Goal: Task Accomplishment & Management: Manage account settings

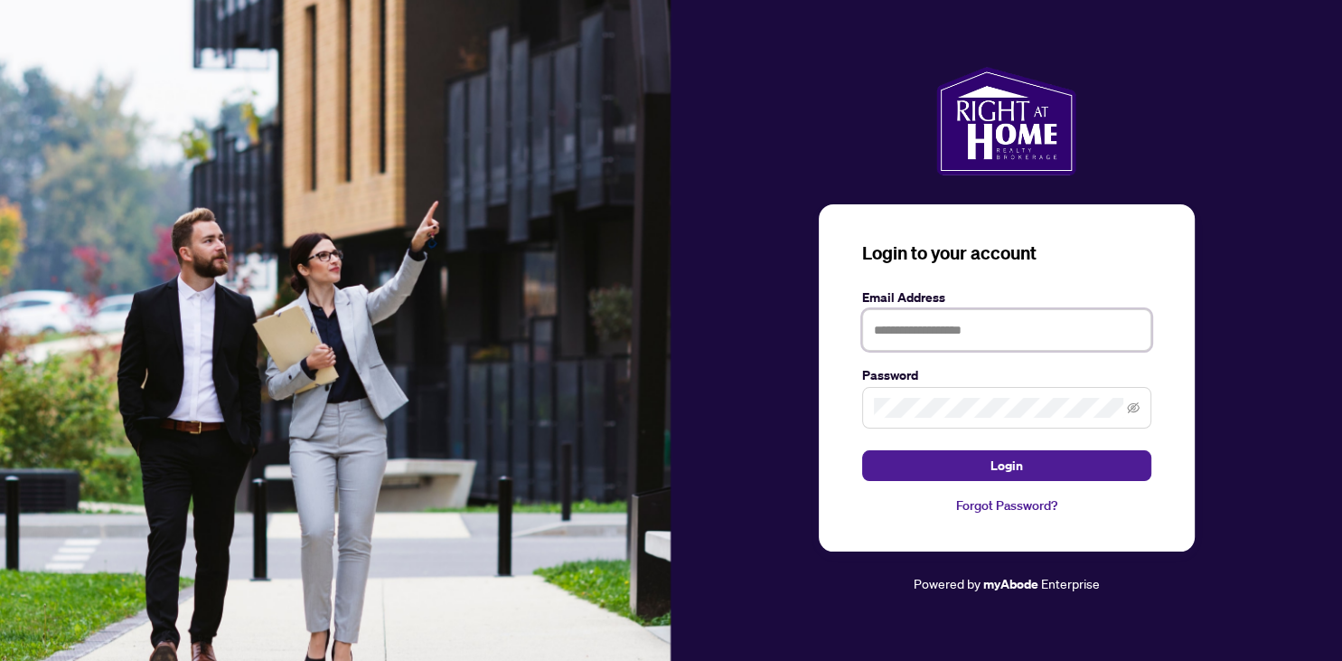
click at [972, 331] on input "text" at bounding box center [1006, 330] width 289 height 42
type input "**********"
click at [948, 396] on span at bounding box center [1006, 408] width 289 height 42
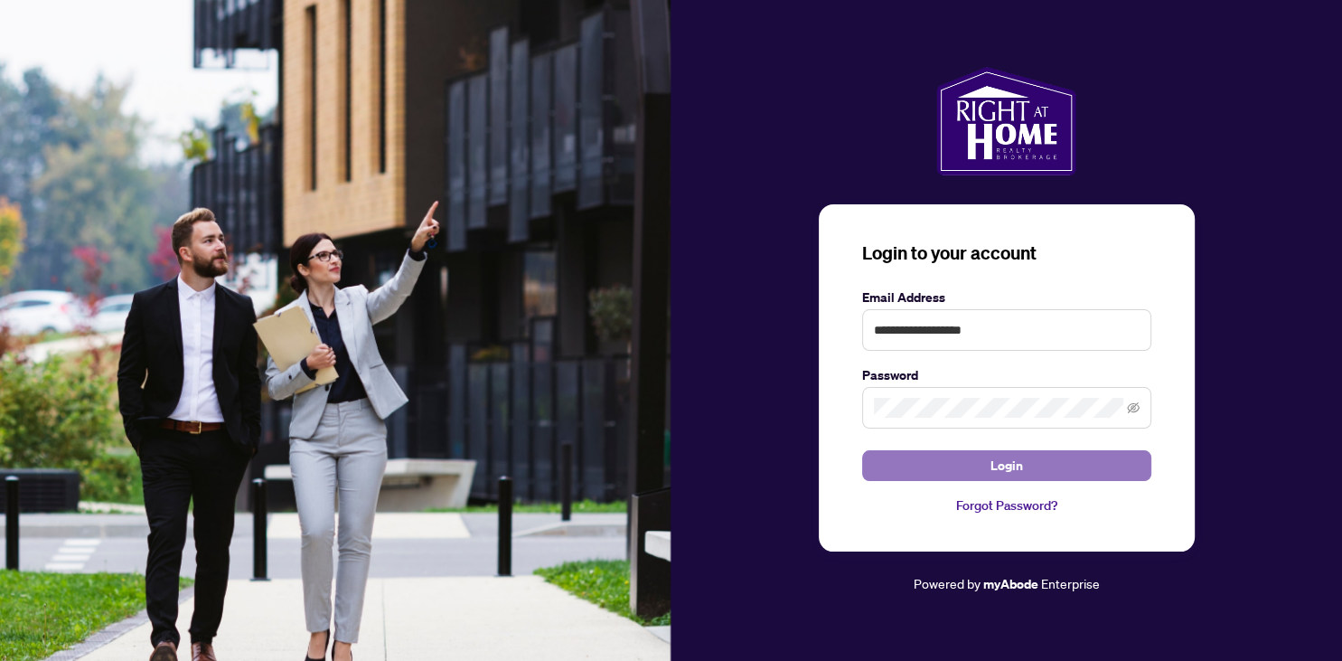
click at [1008, 461] on span "Login" at bounding box center [1006, 465] width 33 height 29
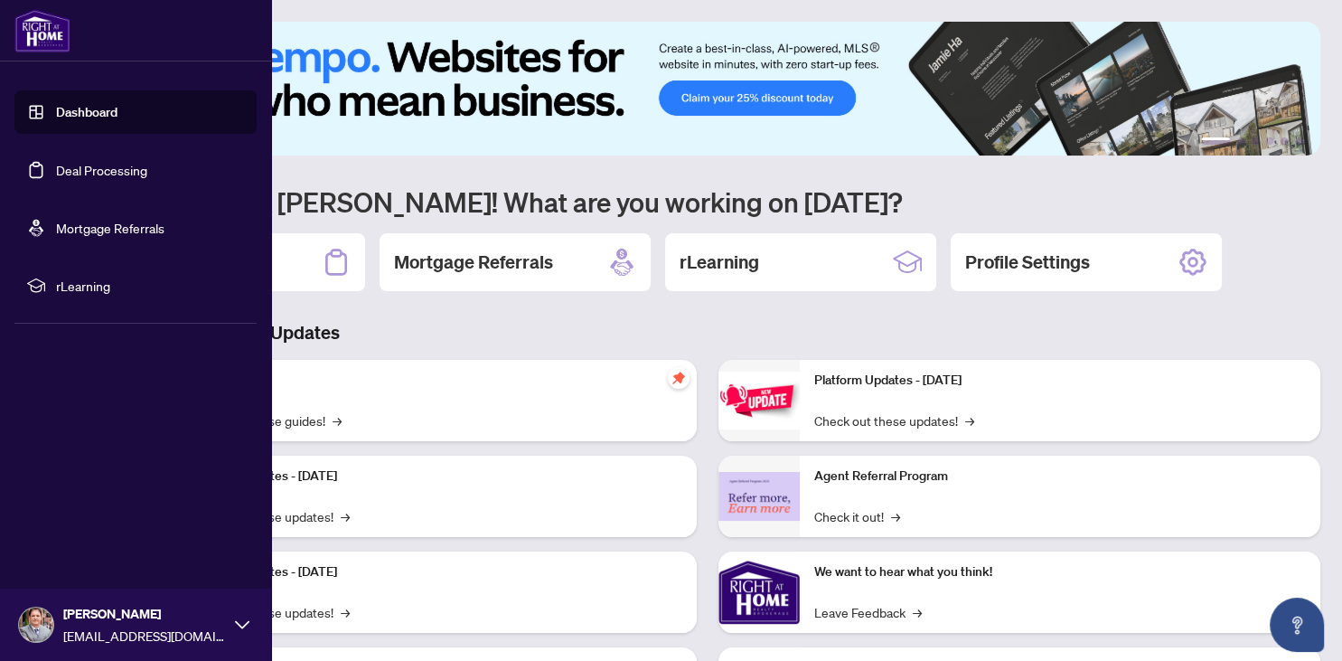
click at [103, 172] on link "Deal Processing" at bounding box center [101, 170] width 91 height 16
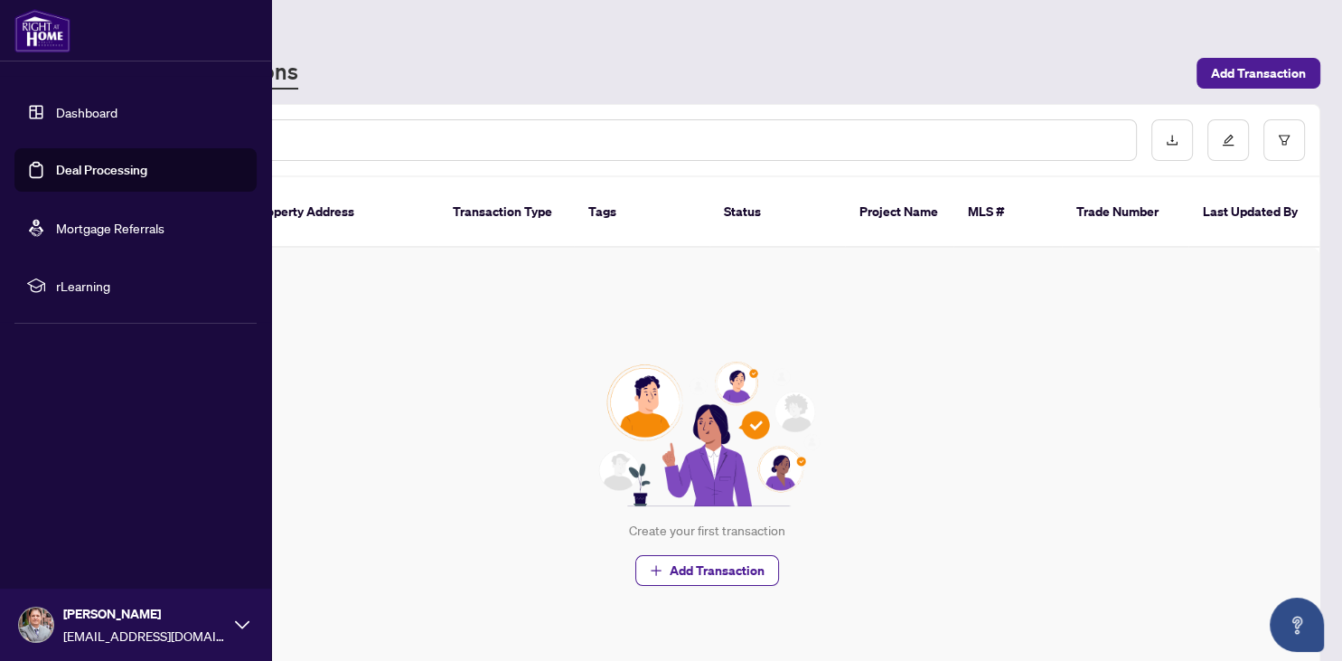
click at [146, 223] on link "Mortgage Referrals" at bounding box center [110, 228] width 108 height 16
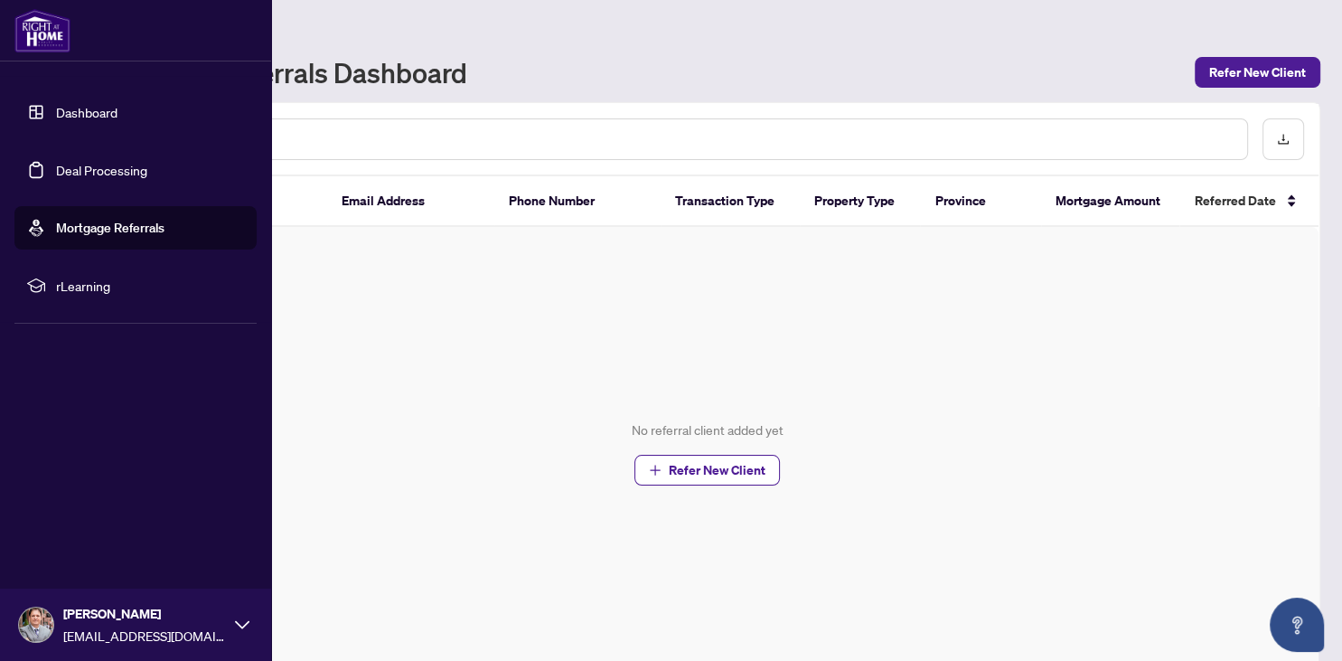
click at [70, 118] on link "Dashboard" at bounding box center [86, 112] width 61 height 16
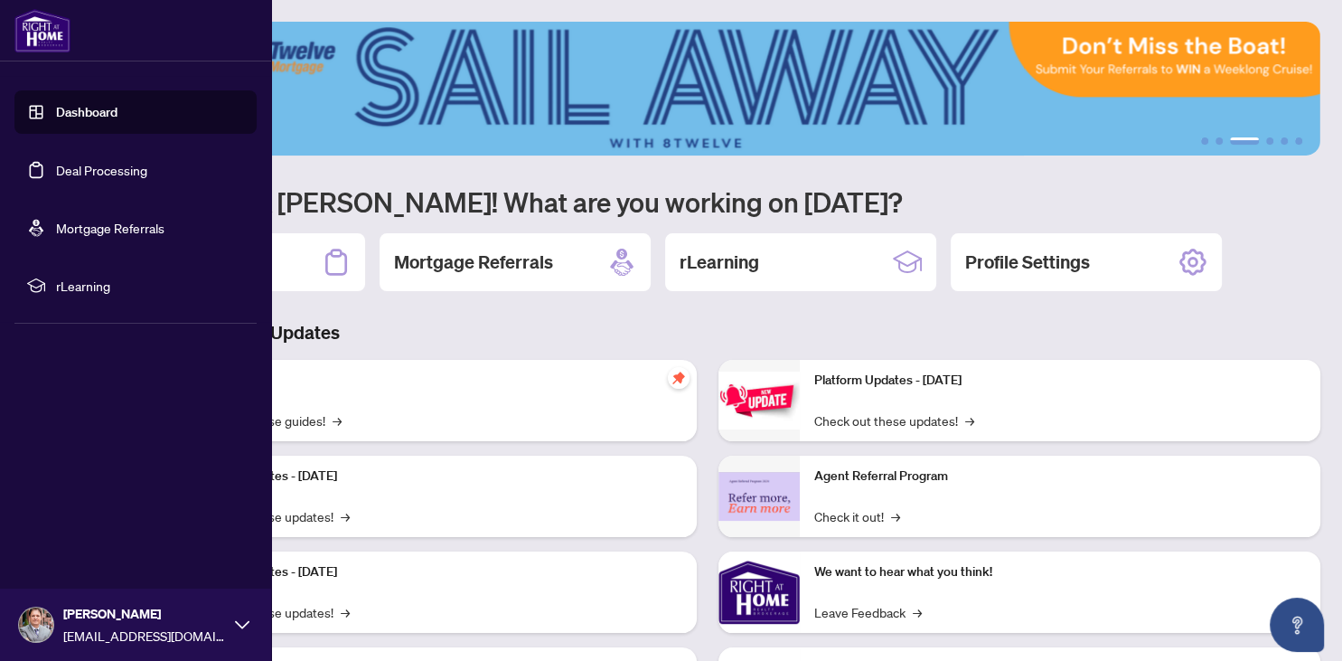
click at [75, 630] on span "[EMAIL_ADDRESS][DOMAIN_NAME]" at bounding box center [144, 635] width 163 height 20
click at [78, 513] on span "Logout" at bounding box center [72, 516] width 41 height 29
